Goal: Check status

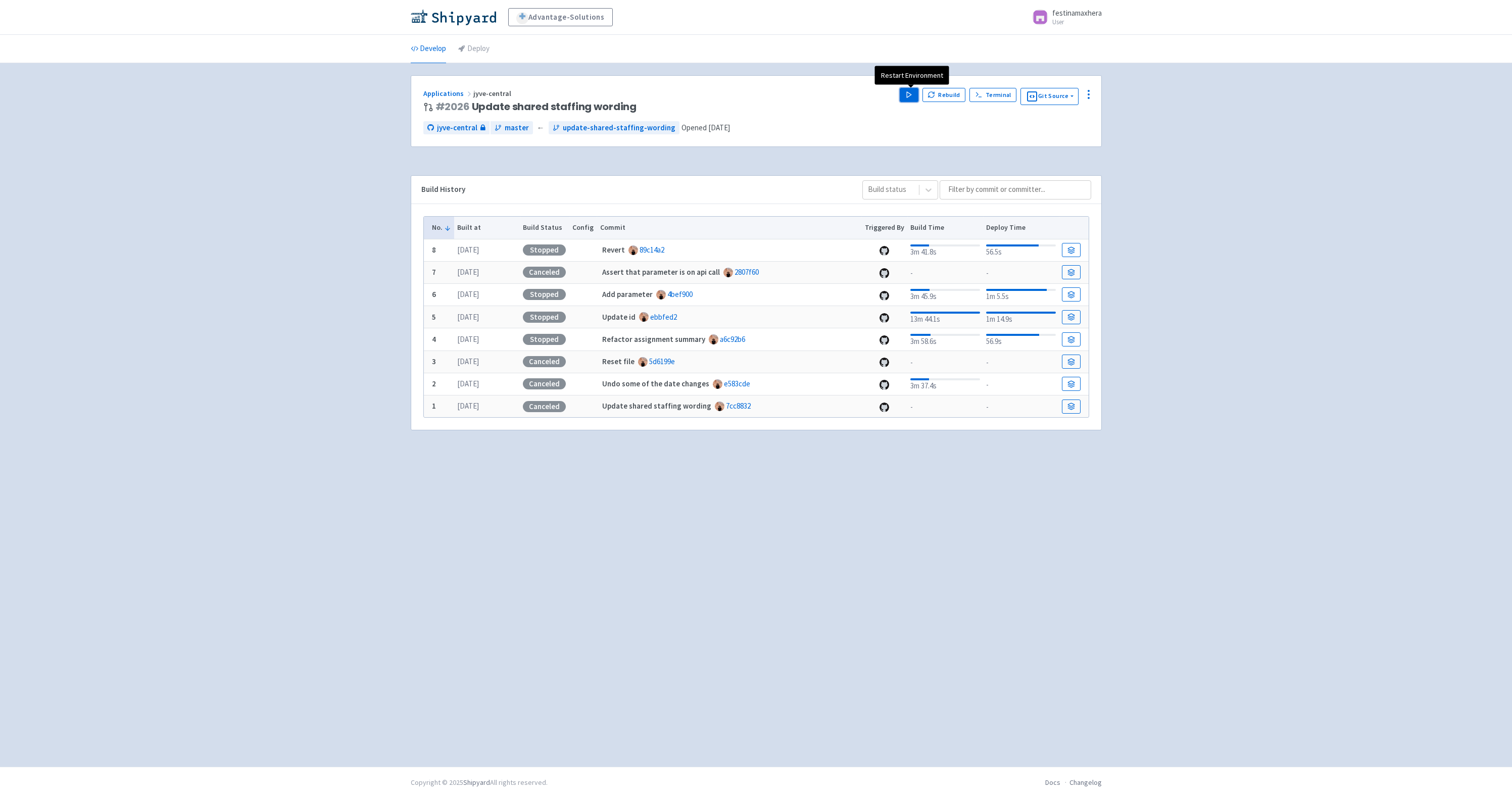
click at [912, 96] on icon "button" at bounding box center [909, 95] width 8 height 8
click at [769, 95] on div "Applications jyve-central" at bounding box center [658, 93] width 469 height 12
click at [908, 94] on icon "button" at bounding box center [909, 95] width 8 height 8
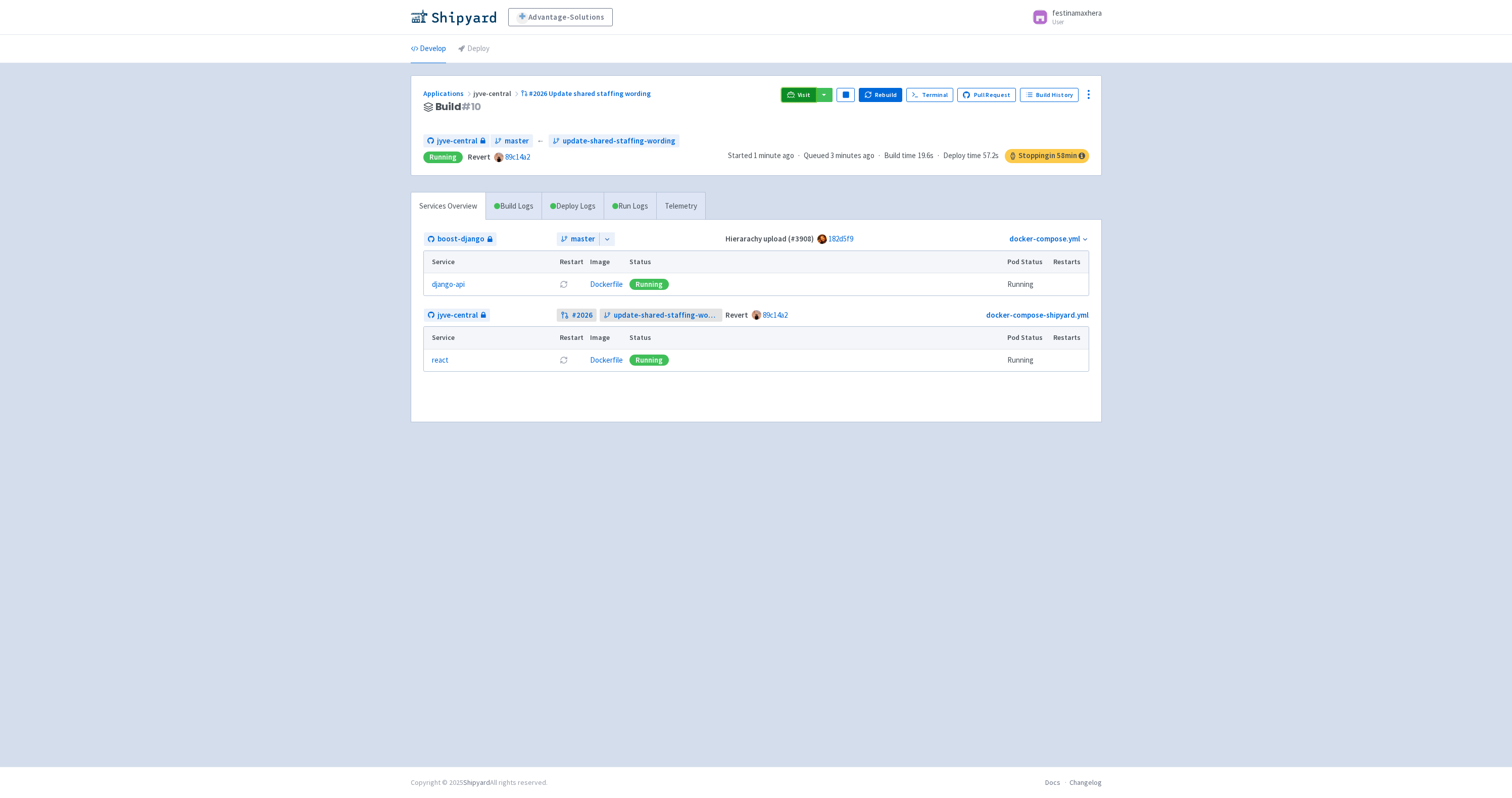
click at [800, 94] on link "Visit" at bounding box center [799, 95] width 35 height 14
